Goal: Information Seeking & Learning: Check status

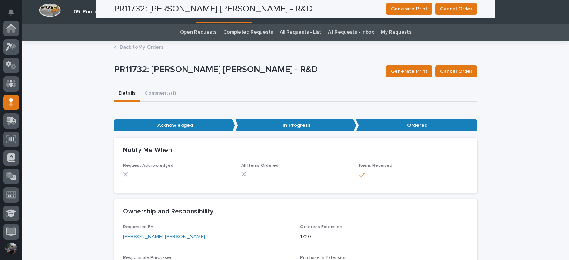
scroll to position [74, 0]
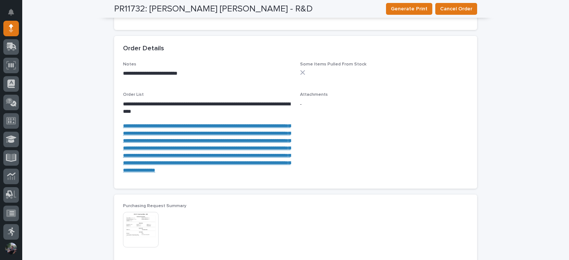
click at [89, 118] on div "**********" at bounding box center [295, 34] width 547 height 879
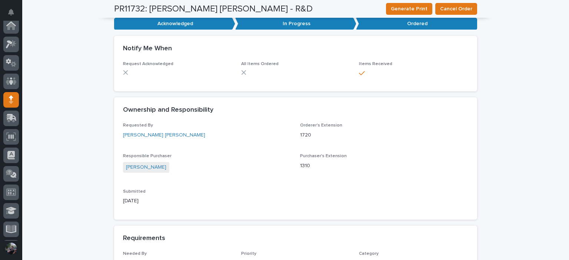
scroll to position [0, 0]
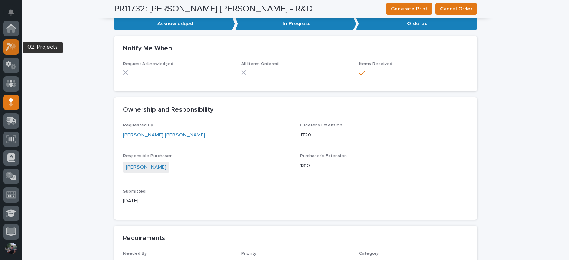
click at [17, 50] on div at bounding box center [11, 47] width 16 height 16
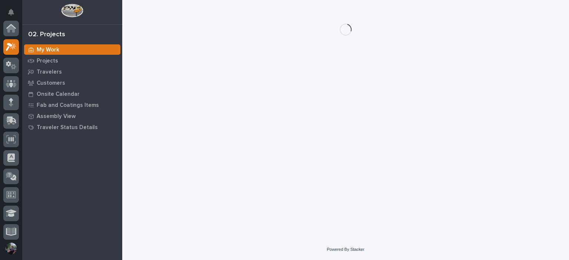
scroll to position [2, 0]
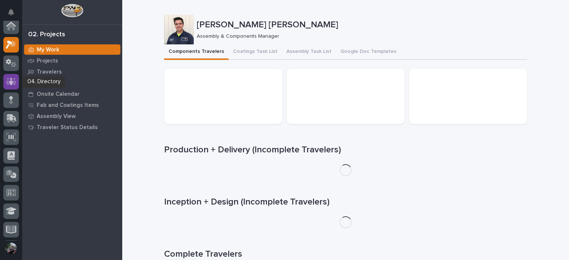
click at [10, 81] on icon at bounding box center [11, 81] width 4 height 7
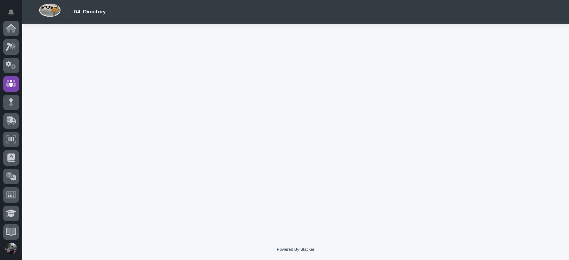
scroll to position [56, 0]
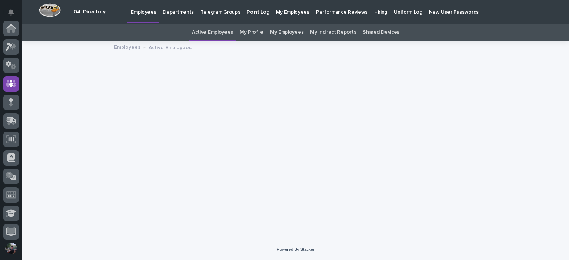
scroll to position [56, 0]
click at [371, 16] on link "Hiring" at bounding box center [381, 11] width 20 height 23
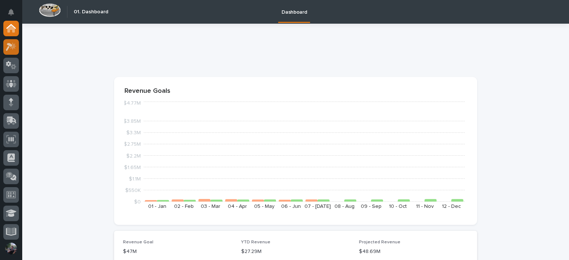
click at [17, 47] on div at bounding box center [11, 47] width 16 height 16
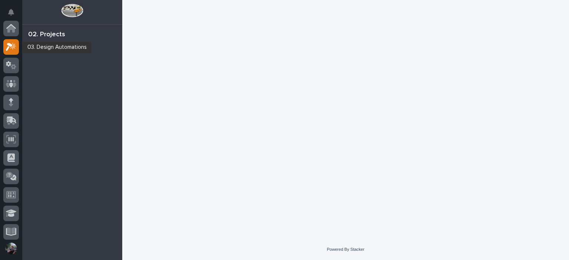
scroll to position [19, 0]
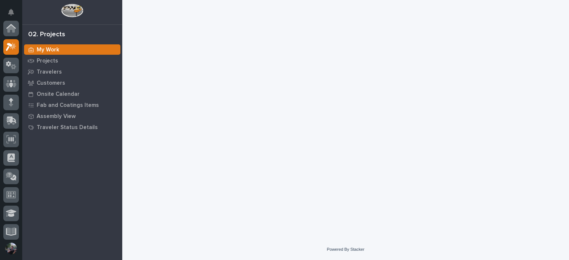
scroll to position [19, 0]
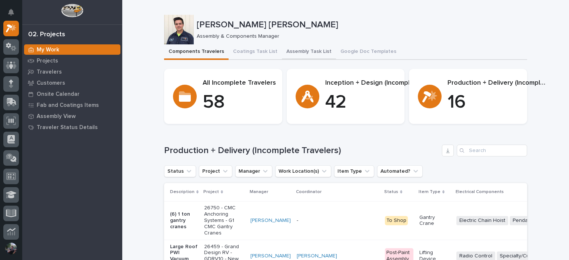
click at [294, 51] on button "Assembly Task List" at bounding box center [309, 52] width 54 height 16
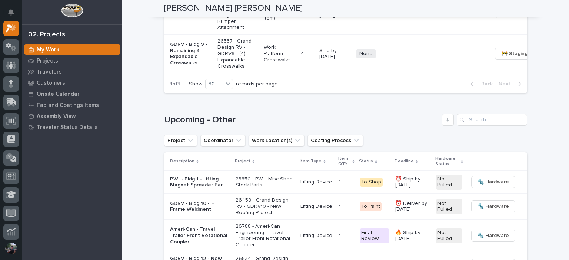
scroll to position [940, 0]
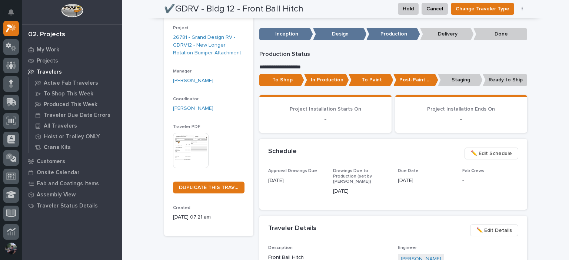
scroll to position [49, 0]
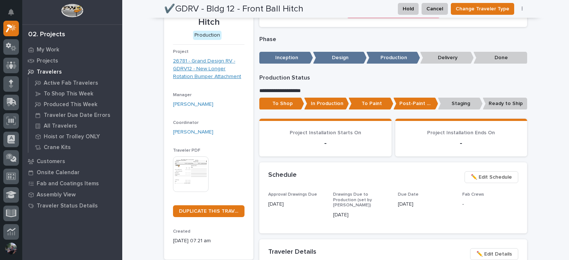
click at [201, 70] on link "26781 - Grand Design RV - GDRV12 - New Longer Rotation Bumper Attachment" at bounding box center [208, 68] width 71 height 23
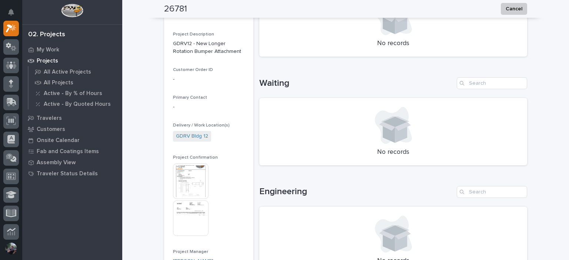
scroll to position [222, 0]
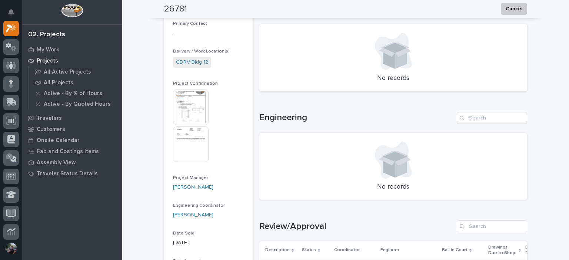
click at [190, 108] on img at bounding box center [191, 108] width 36 height 36
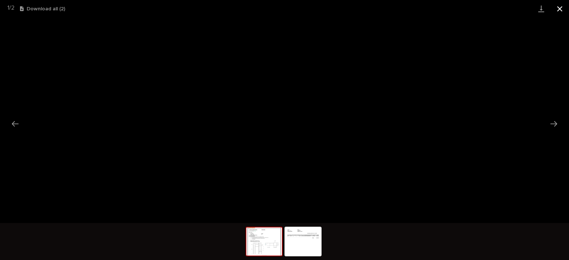
click at [559, 16] on button "Close gallery" at bounding box center [559, 8] width 19 height 17
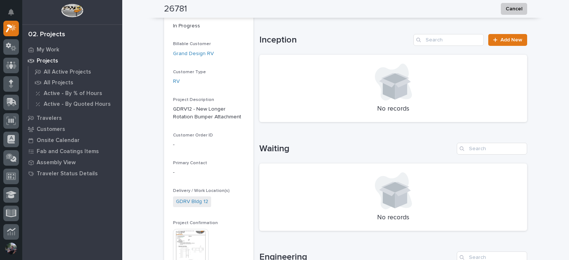
scroll to position [0, 0]
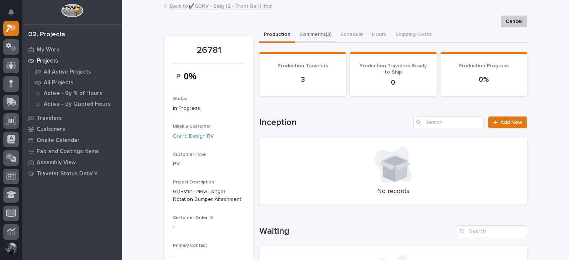
click at [302, 37] on button "Comments (3)" at bounding box center [315, 35] width 41 height 16
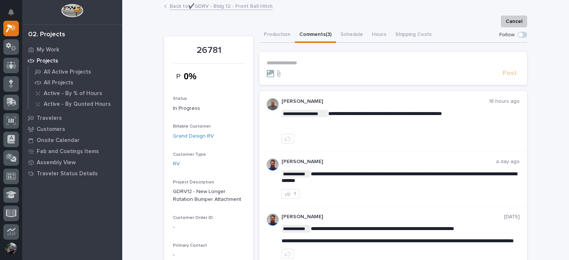
click at [353, 58] on section "**********" at bounding box center [393, 68] width 268 height 33
click at [353, 62] on p "**********" at bounding box center [393, 63] width 253 height 6
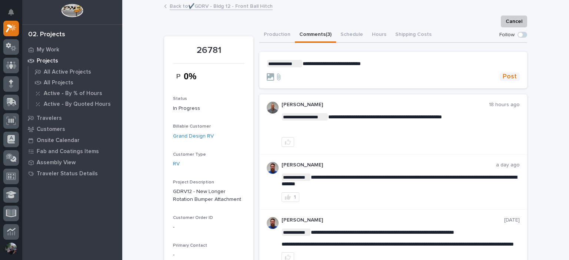
click at [515, 80] on button "Post" at bounding box center [510, 77] width 20 height 9
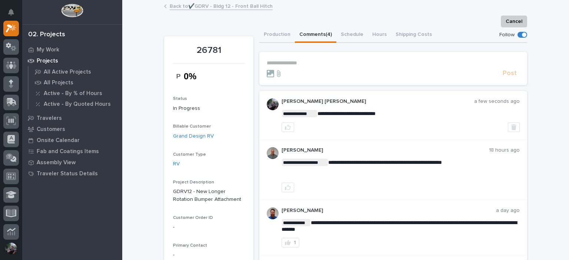
click at [213, 7] on link "Back to ✔️GDRV - Bldg 12 - Front Ball Hitch" at bounding box center [221, 5] width 103 height 9
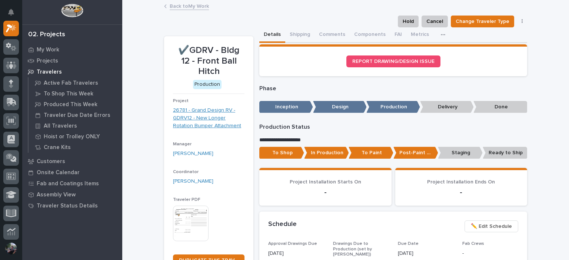
click at [197, 117] on link "26781 - Grand Design RV - GDRV12 - New Longer Rotation Bumper Attachment" at bounding box center [208, 118] width 71 height 23
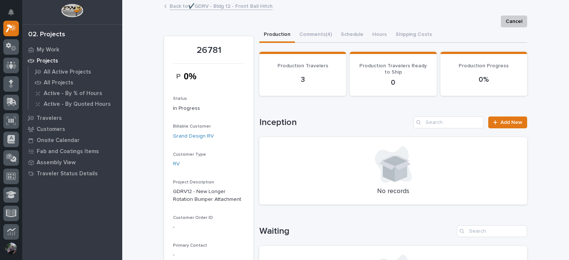
scroll to position [148, 0]
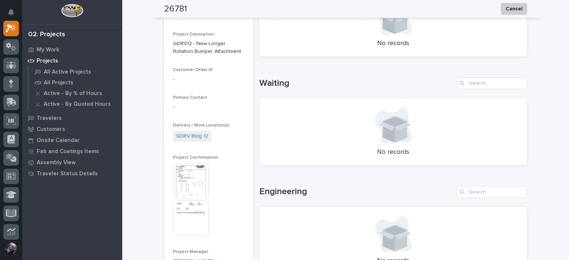
click at [179, 175] on img at bounding box center [191, 182] width 36 height 36
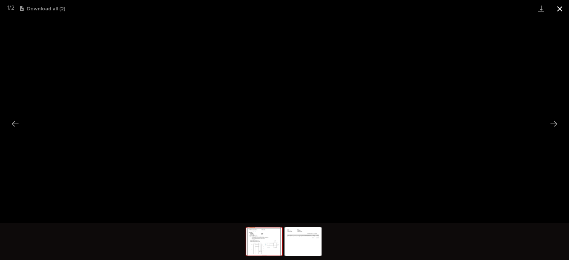
click at [557, 8] on button "Close gallery" at bounding box center [559, 8] width 19 height 17
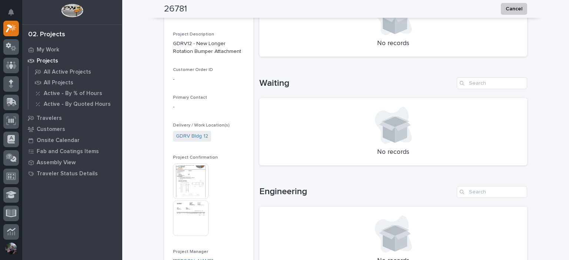
scroll to position [0, 0]
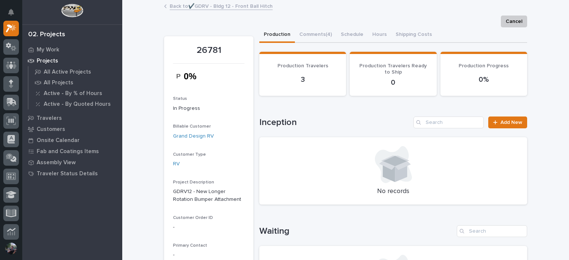
click at [211, 8] on link "Back to ✔️GDRV - Bldg 12 - Front Ball Hitch" at bounding box center [221, 5] width 103 height 9
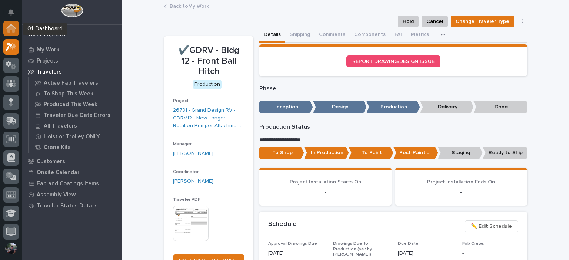
click at [5, 28] on div at bounding box center [11, 29] width 16 height 16
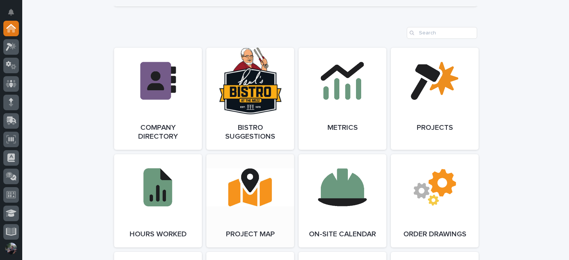
scroll to position [642, 0]
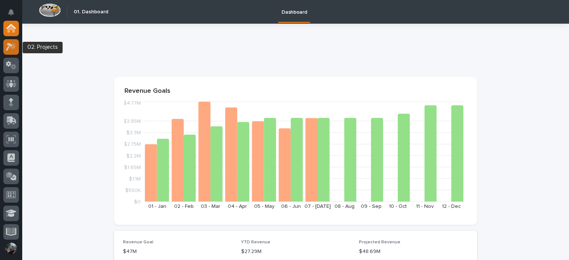
click at [13, 51] on div at bounding box center [11, 47] width 16 height 16
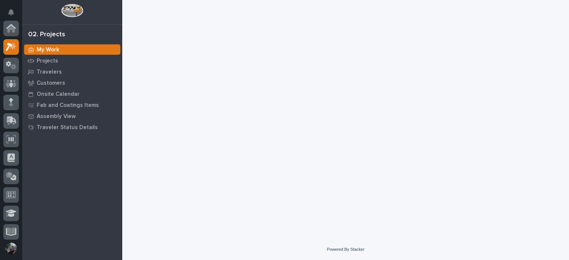
scroll to position [19, 0]
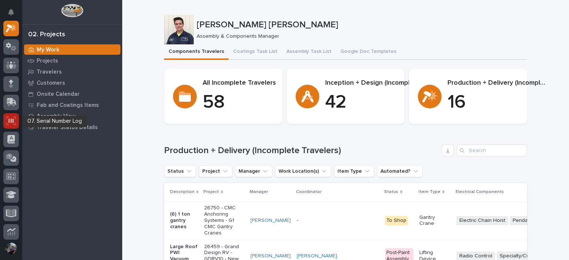
click at [10, 122] on icon at bounding box center [11, 121] width 5 height 4
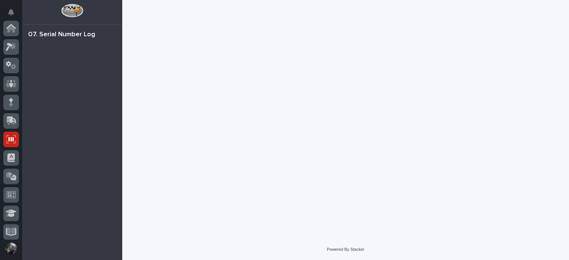
scroll to position [111, 0]
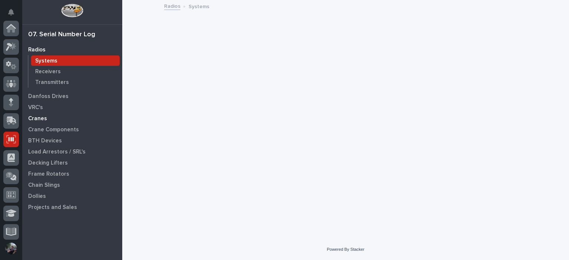
scroll to position [111, 0]
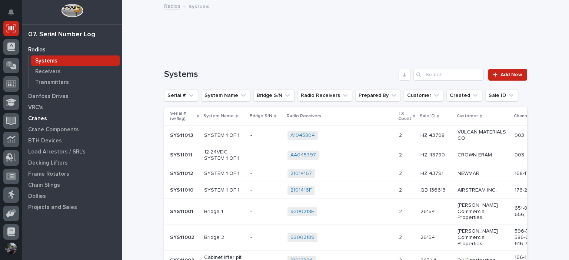
click at [51, 119] on div "Cranes" at bounding box center [72, 118] width 96 height 10
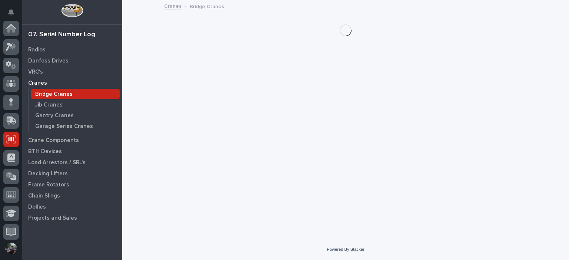
scroll to position [111, 0]
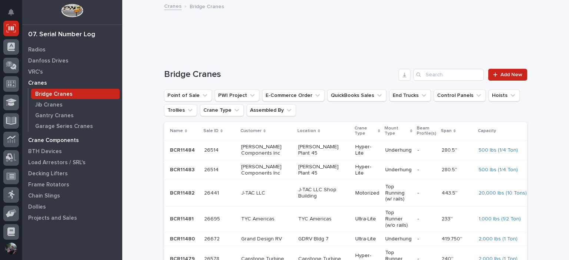
click at [61, 143] on p "Crane Components" at bounding box center [53, 140] width 51 height 7
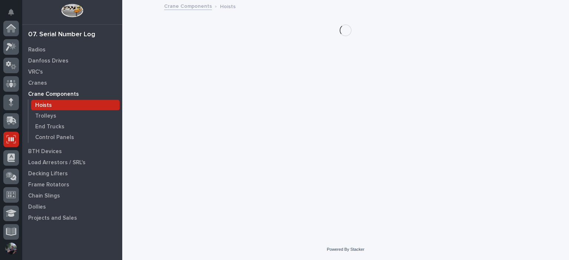
scroll to position [111, 0]
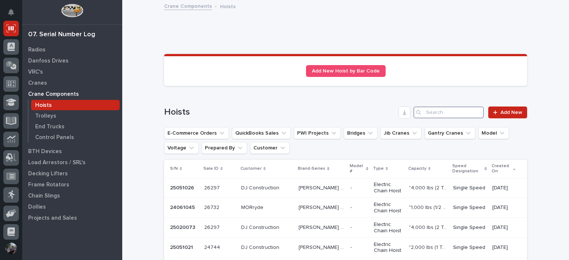
click at [465, 116] on input "Search" at bounding box center [448, 113] width 70 height 12
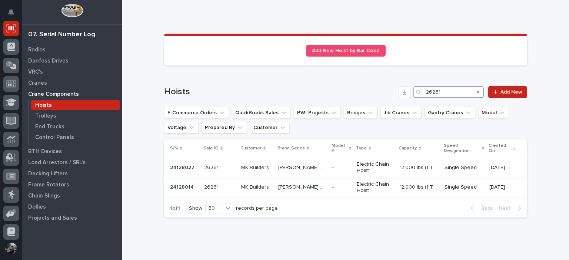
scroll to position [24, 0]
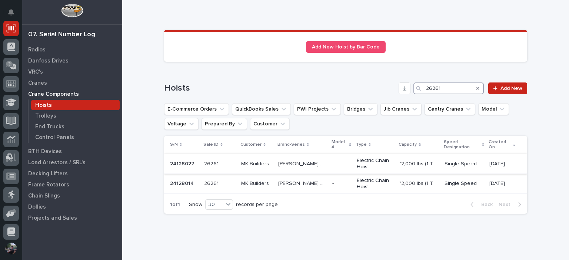
type input "26261"
click at [413, 160] on p ""2,000 lbs (1 Ton)"" at bounding box center [419, 164] width 40 height 8
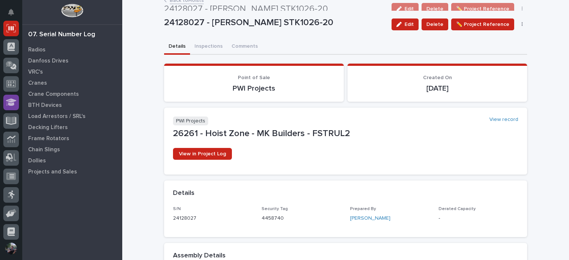
scroll to position [3, 0]
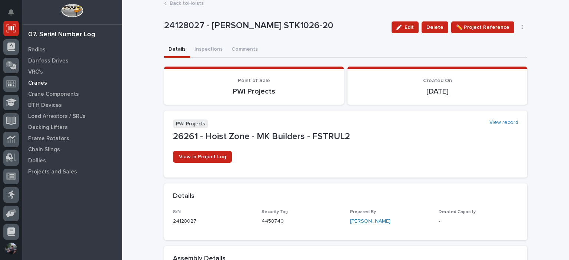
click at [33, 82] on p "Cranes" at bounding box center [37, 83] width 19 height 7
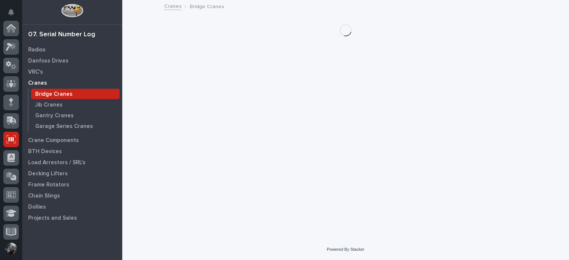
scroll to position [111, 0]
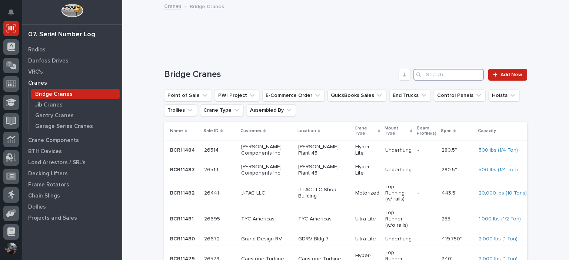
click at [432, 77] on input "Search" at bounding box center [448, 75] width 70 height 12
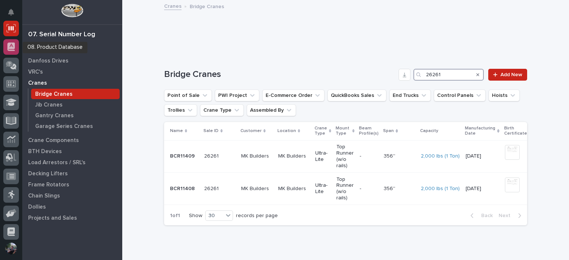
scroll to position [0, 0]
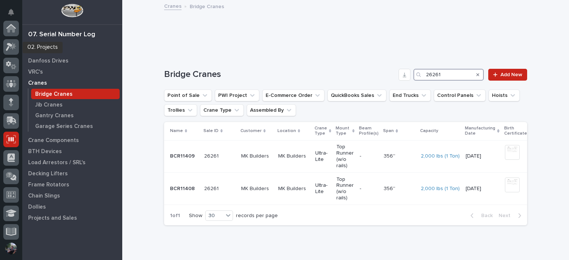
type input "26261"
click at [20, 22] on div at bounding box center [11, 131] width 22 height 220
click at [7, 24] on icon at bounding box center [11, 28] width 10 height 9
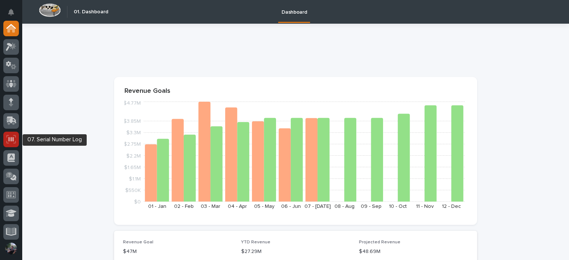
click at [19, 140] on div at bounding box center [11, 140] width 16 height 16
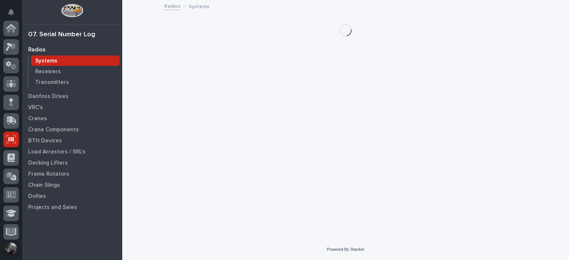
scroll to position [111, 0]
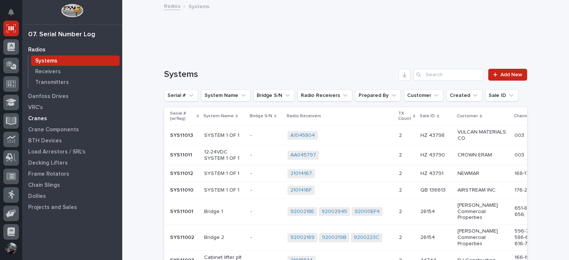
click at [36, 121] on p "Cranes" at bounding box center [37, 119] width 19 height 7
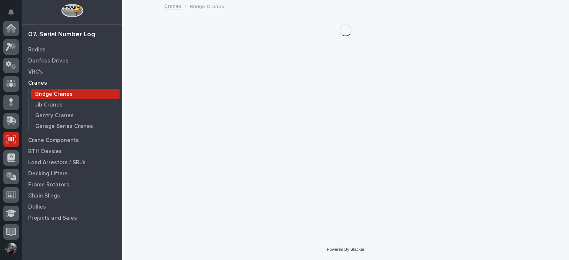
scroll to position [111, 0]
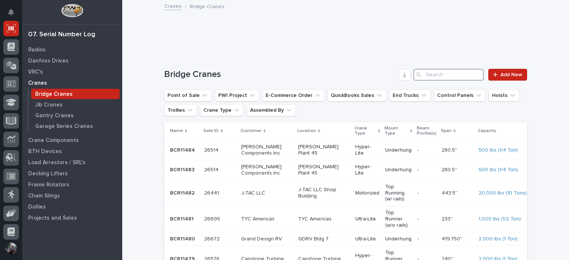
click at [428, 78] on input "Search" at bounding box center [448, 75] width 70 height 12
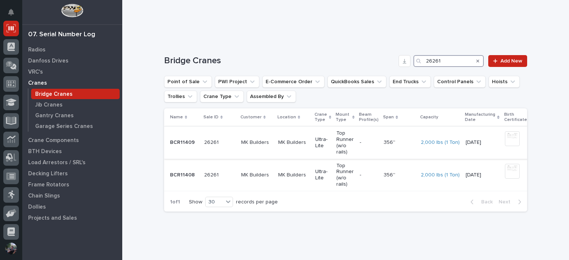
scroll to position [34, 0]
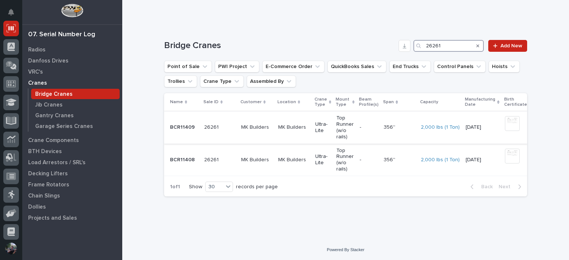
type input "26261"
click at [394, 121] on div "356'' 356''" at bounding box center [399, 127] width 31 height 12
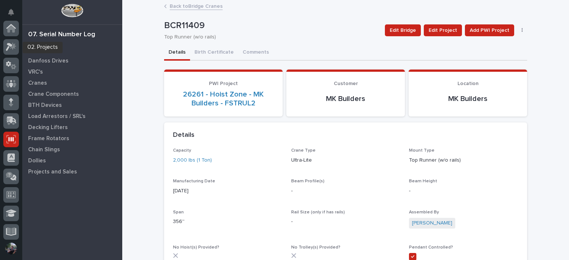
click at [1, 51] on div at bounding box center [11, 131] width 22 height 220
click at [6, 46] on icon at bounding box center [11, 47] width 11 height 9
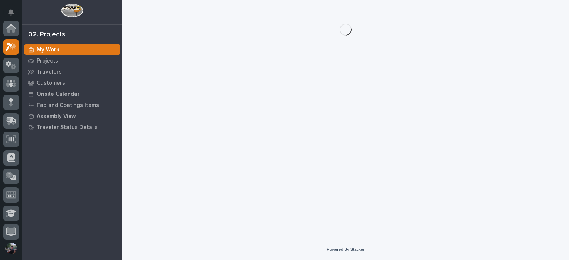
scroll to position [19, 0]
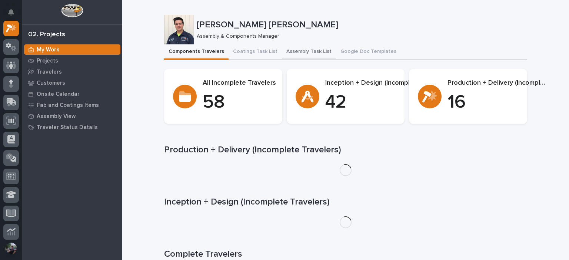
click at [294, 50] on button "Assembly Task List" at bounding box center [309, 52] width 54 height 16
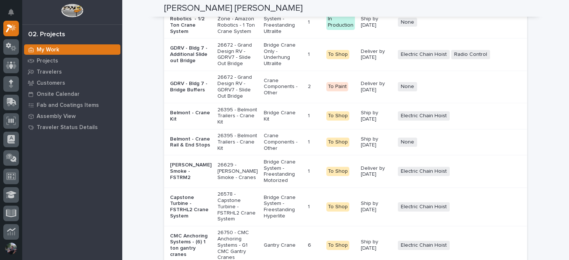
scroll to position [1975, 0]
click at [230, 34] on p "26664 - Hoist Zone - Amazon Robotics - 1 Ton Crane System" at bounding box center [237, 21] width 40 height 25
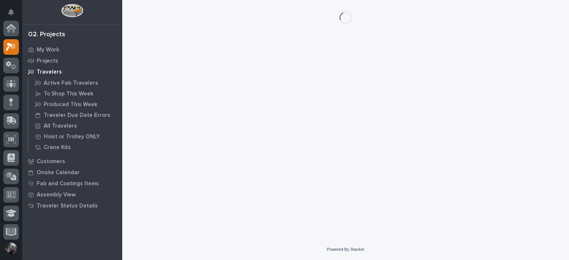
scroll to position [19, 0]
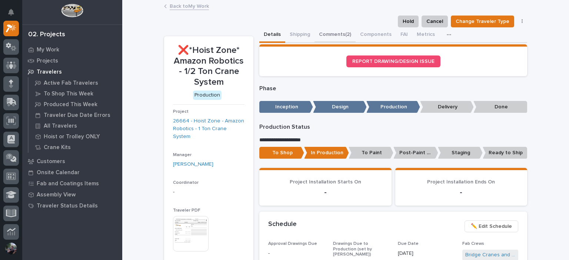
click at [336, 40] on button "Comments (2)" at bounding box center [334, 35] width 41 height 16
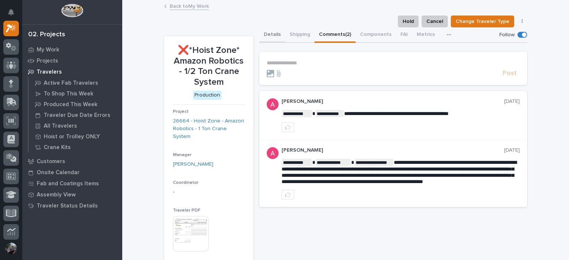
click at [271, 40] on button "Details" at bounding box center [272, 35] width 26 height 16
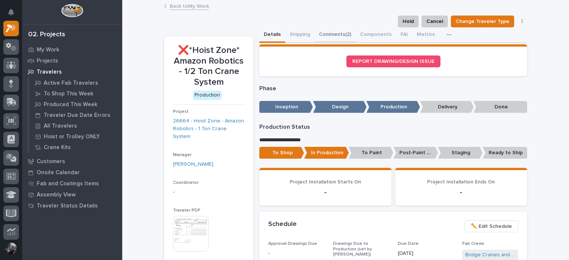
click at [323, 32] on button "Comments (2)" at bounding box center [334, 35] width 41 height 16
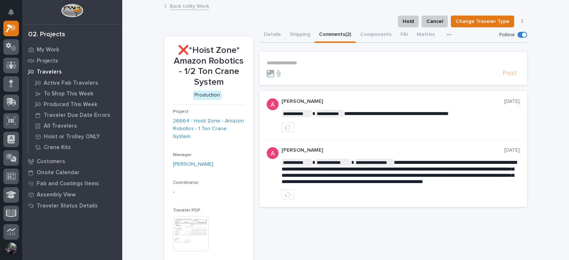
click at [289, 60] on p "**********" at bounding box center [393, 63] width 253 height 6
click at [202, 130] on link "26664 - Hoist Zone - Amazon Robotics - 1 Ton Crane System" at bounding box center [208, 128] width 71 height 23
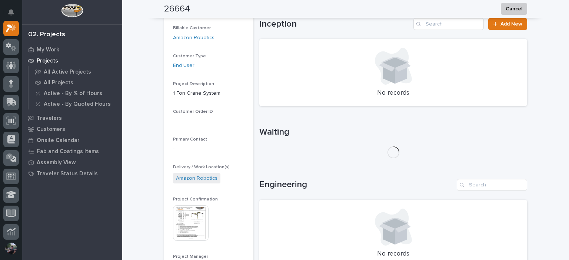
scroll to position [173, 0]
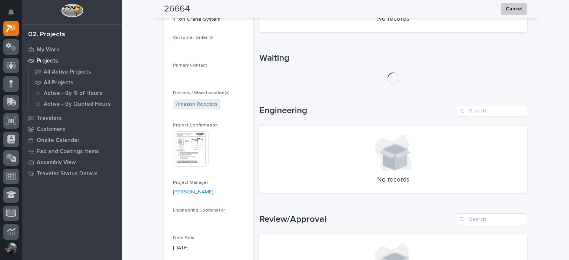
click at [188, 143] on img at bounding box center [191, 149] width 36 height 36
